Goal: Register for event/course

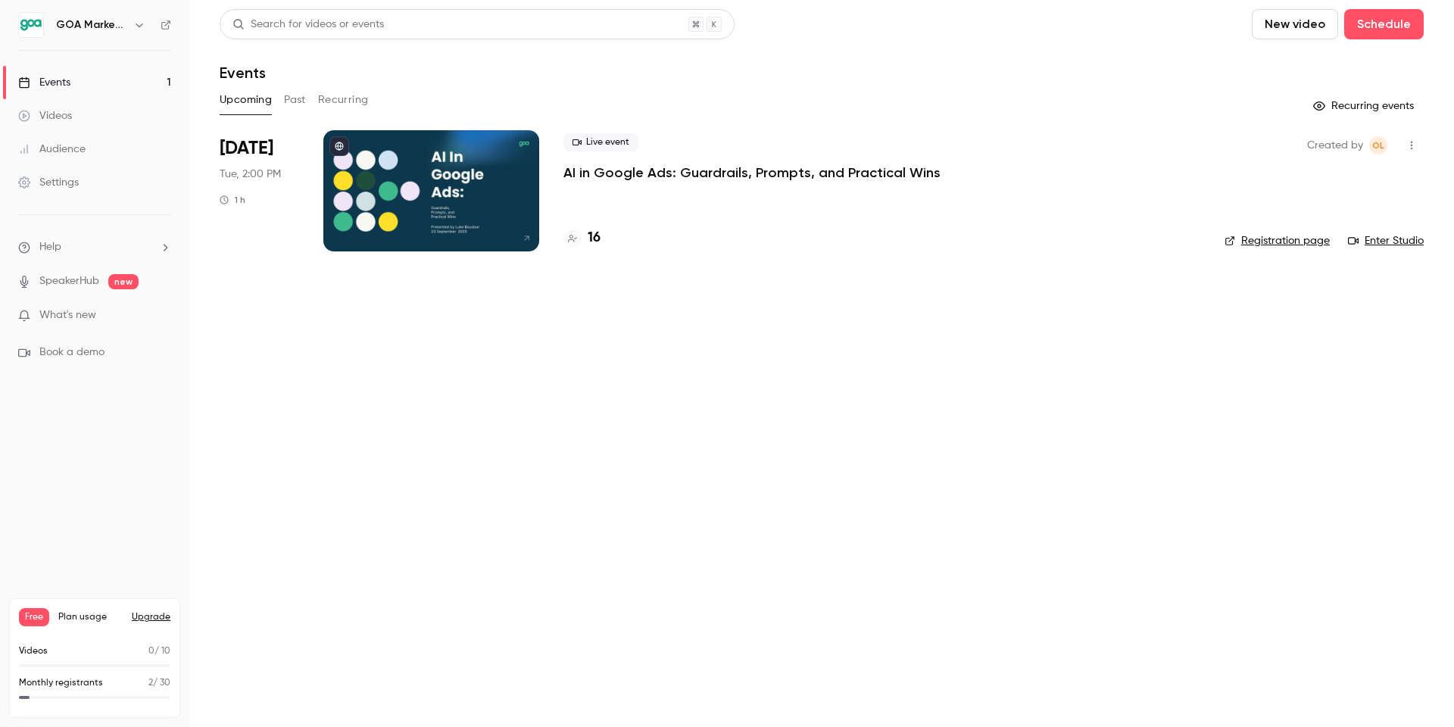
click at [662, 166] on p "AI in Google Ads: Guardrails, Prompts, and Practical Wins" at bounding box center [751, 173] width 377 height 18
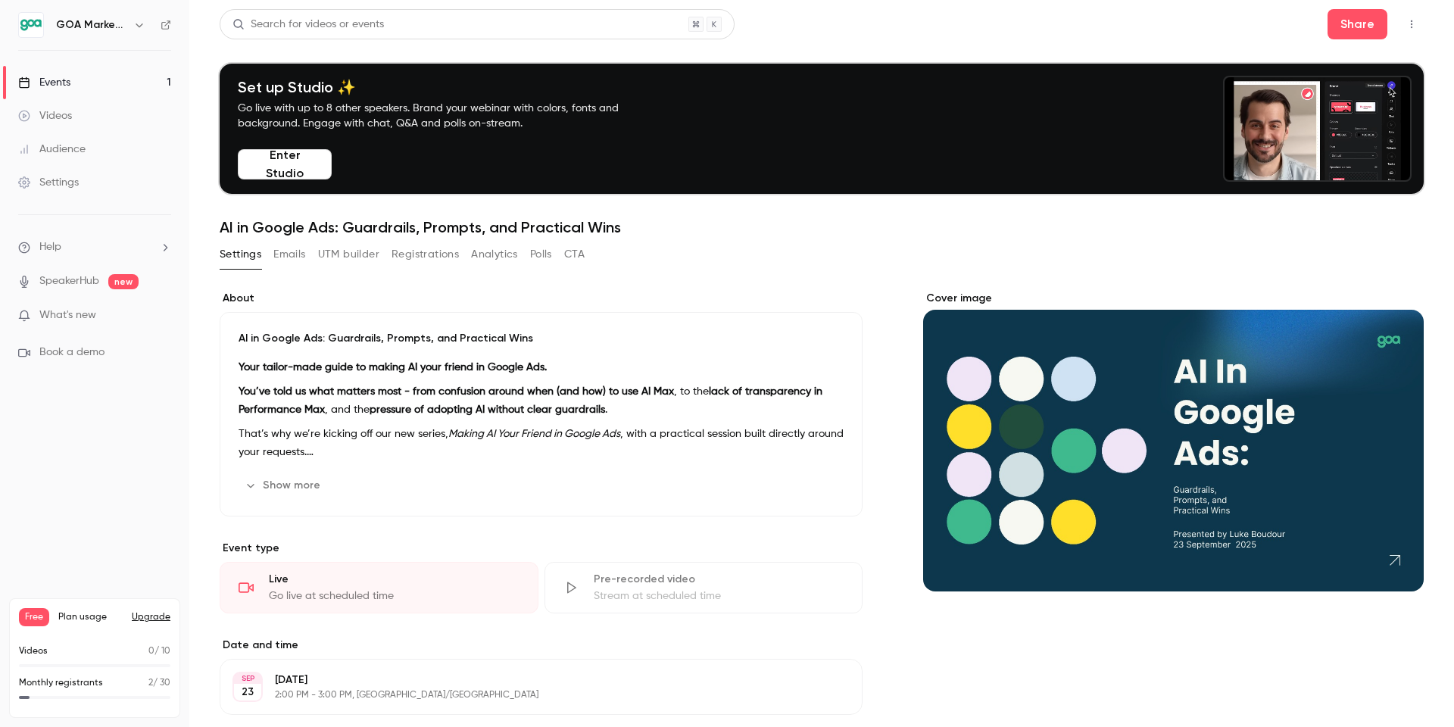
click at [278, 170] on button "Enter Studio" at bounding box center [285, 164] width 94 height 30
